Goal: Task Accomplishment & Management: Complete application form

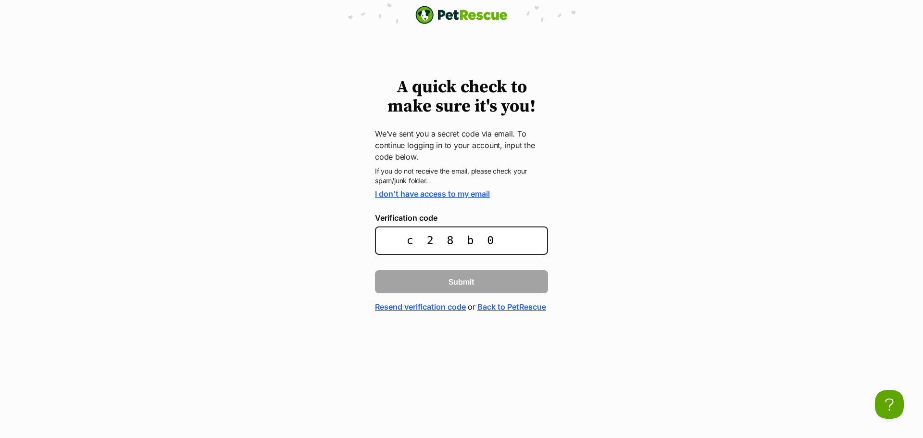
type input "c28b07"
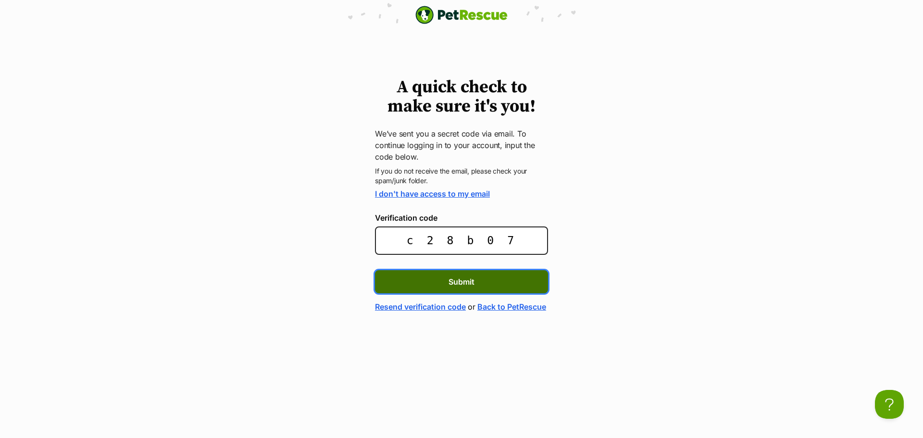
click at [474, 280] on span "Submit" at bounding box center [461, 282] width 26 height 12
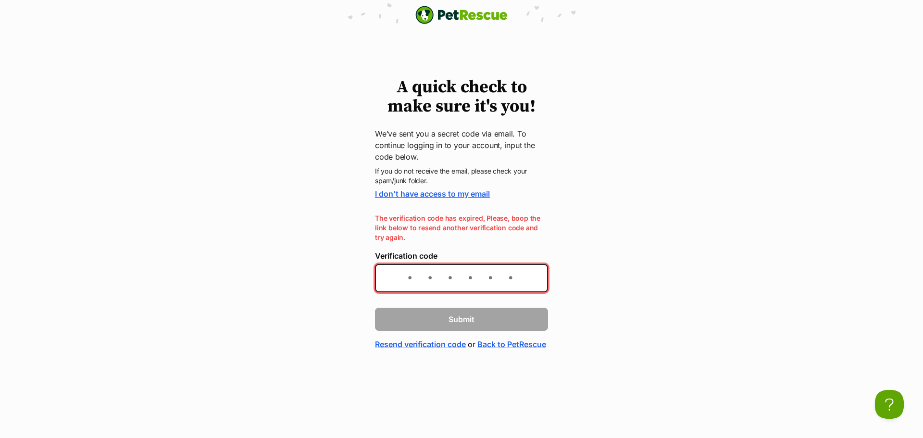
click at [459, 343] on link "Resend verification code" at bounding box center [420, 344] width 91 height 12
